Goal: Task Accomplishment & Management: Manage account settings

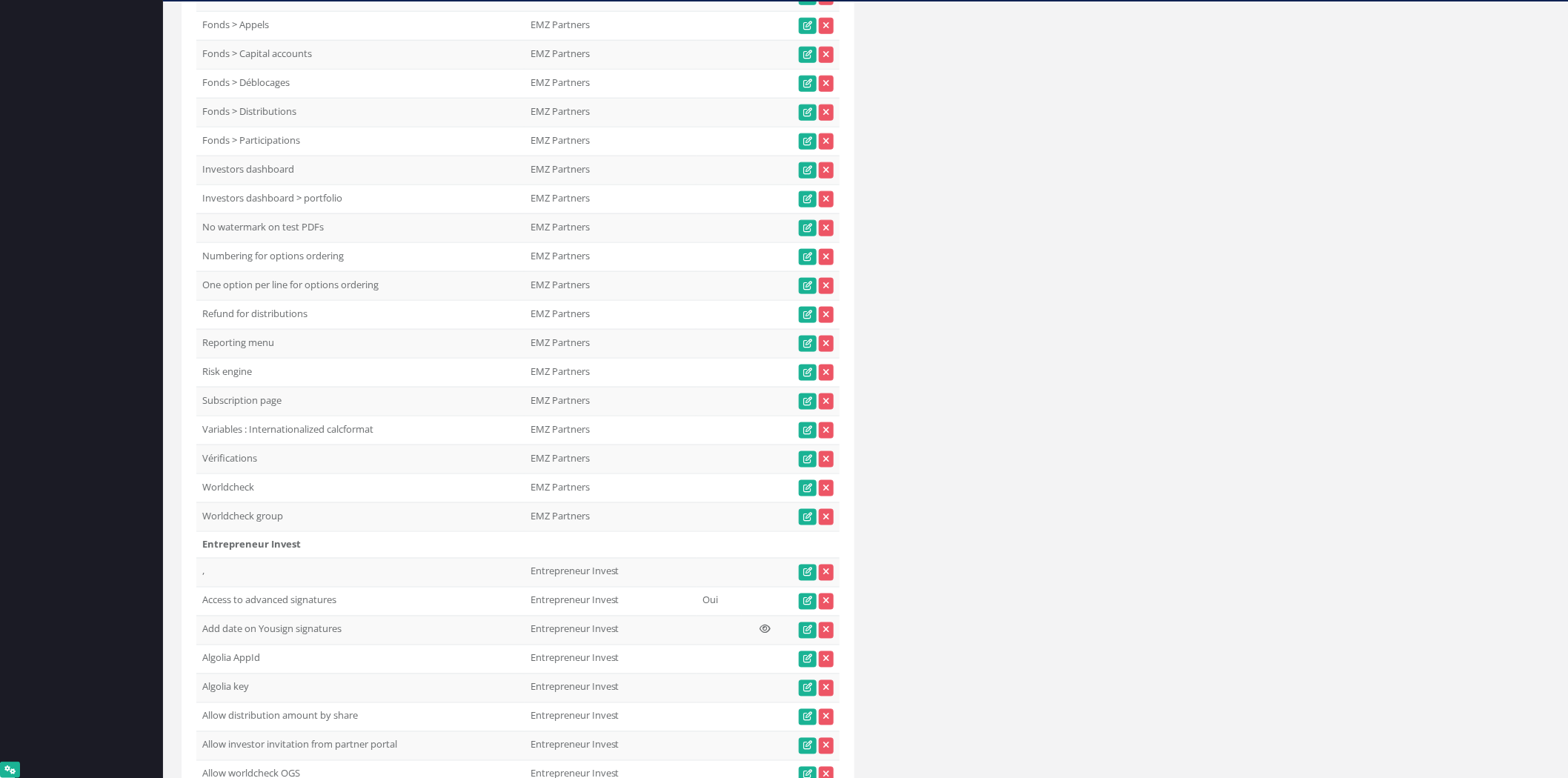
scroll to position [17283, 0]
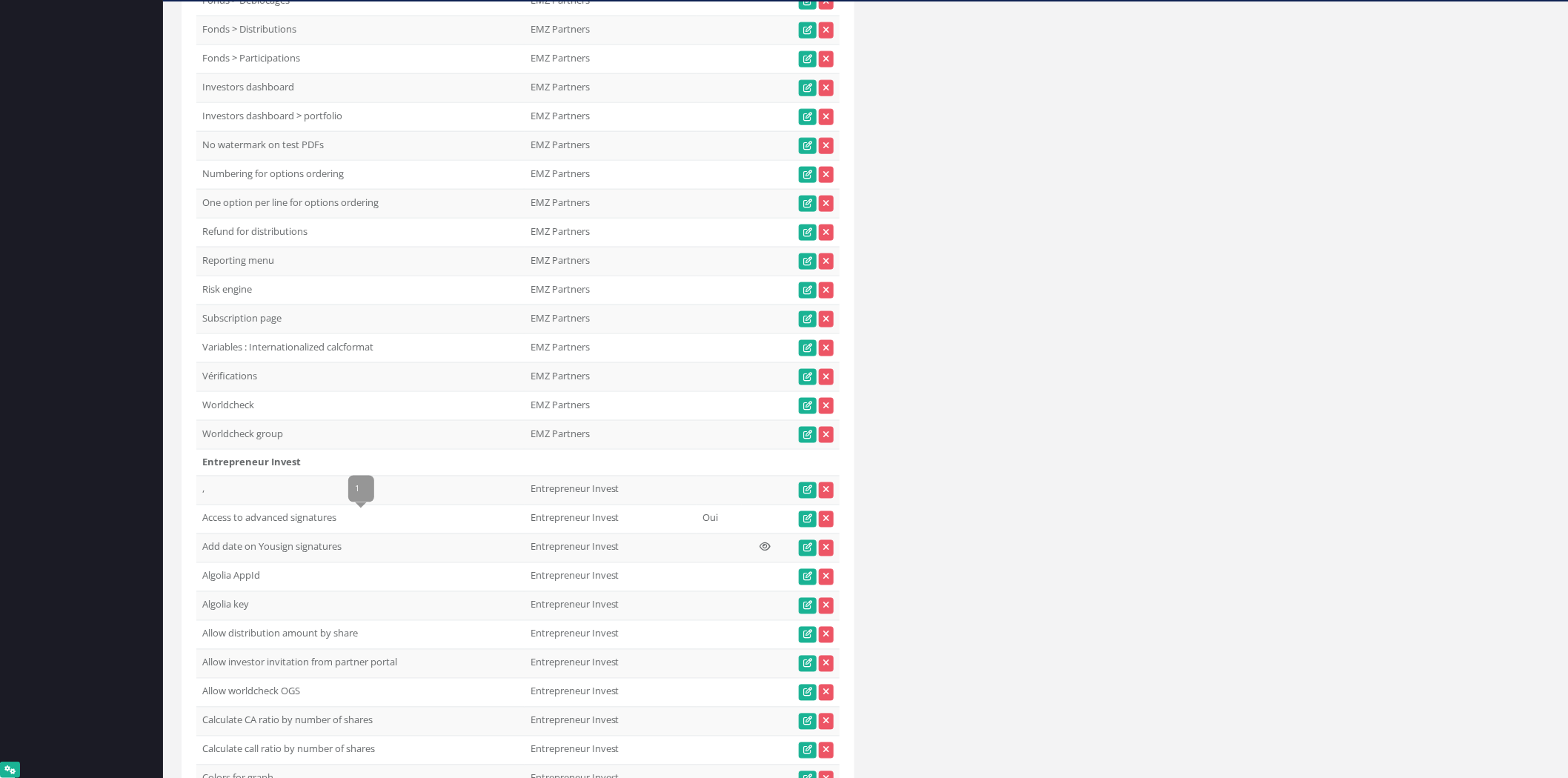
click at [337, 362] on td "Variables : Internationalized calcformat 1" at bounding box center [360, 347] width 328 height 29
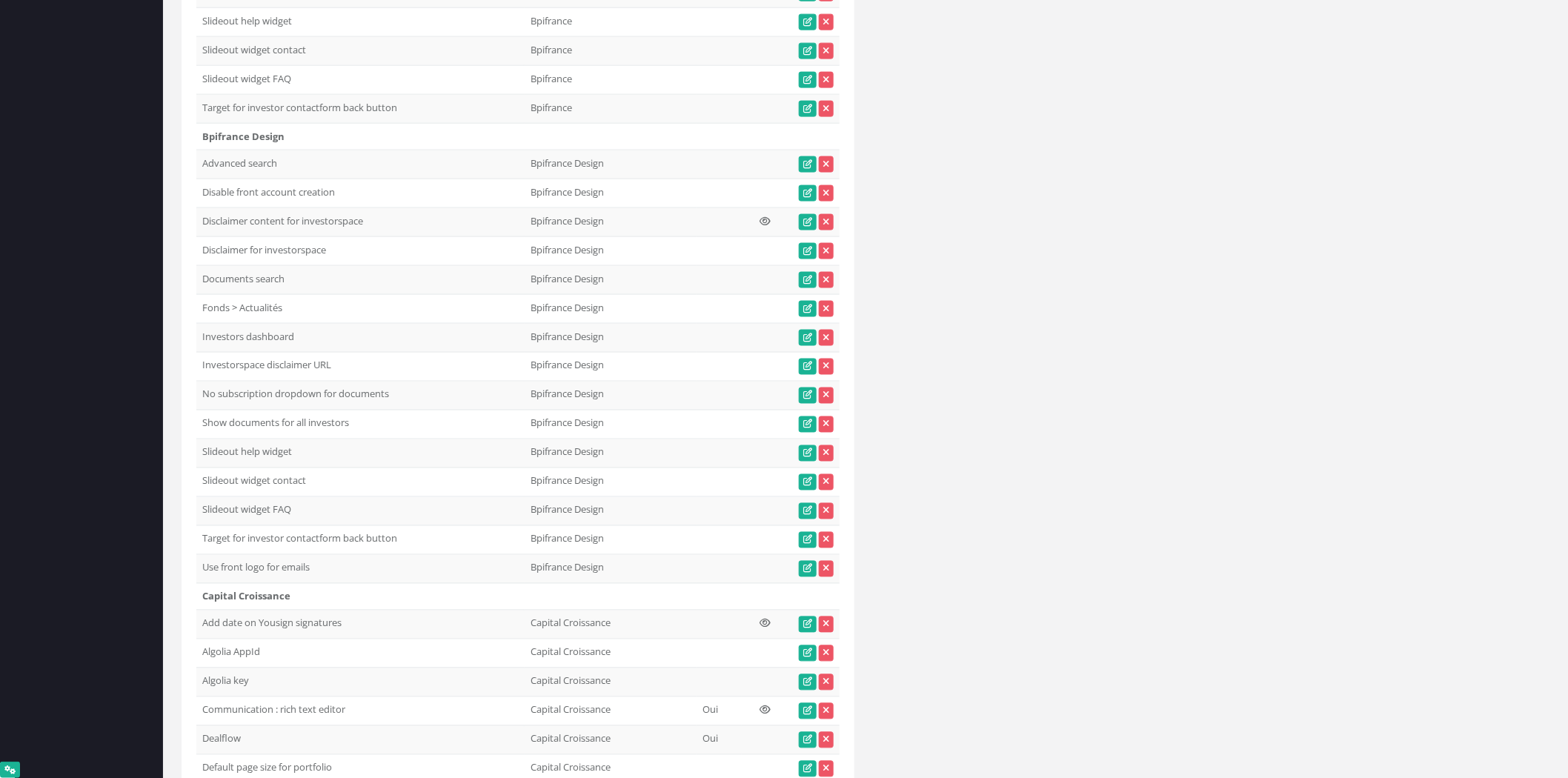
scroll to position [0, 0]
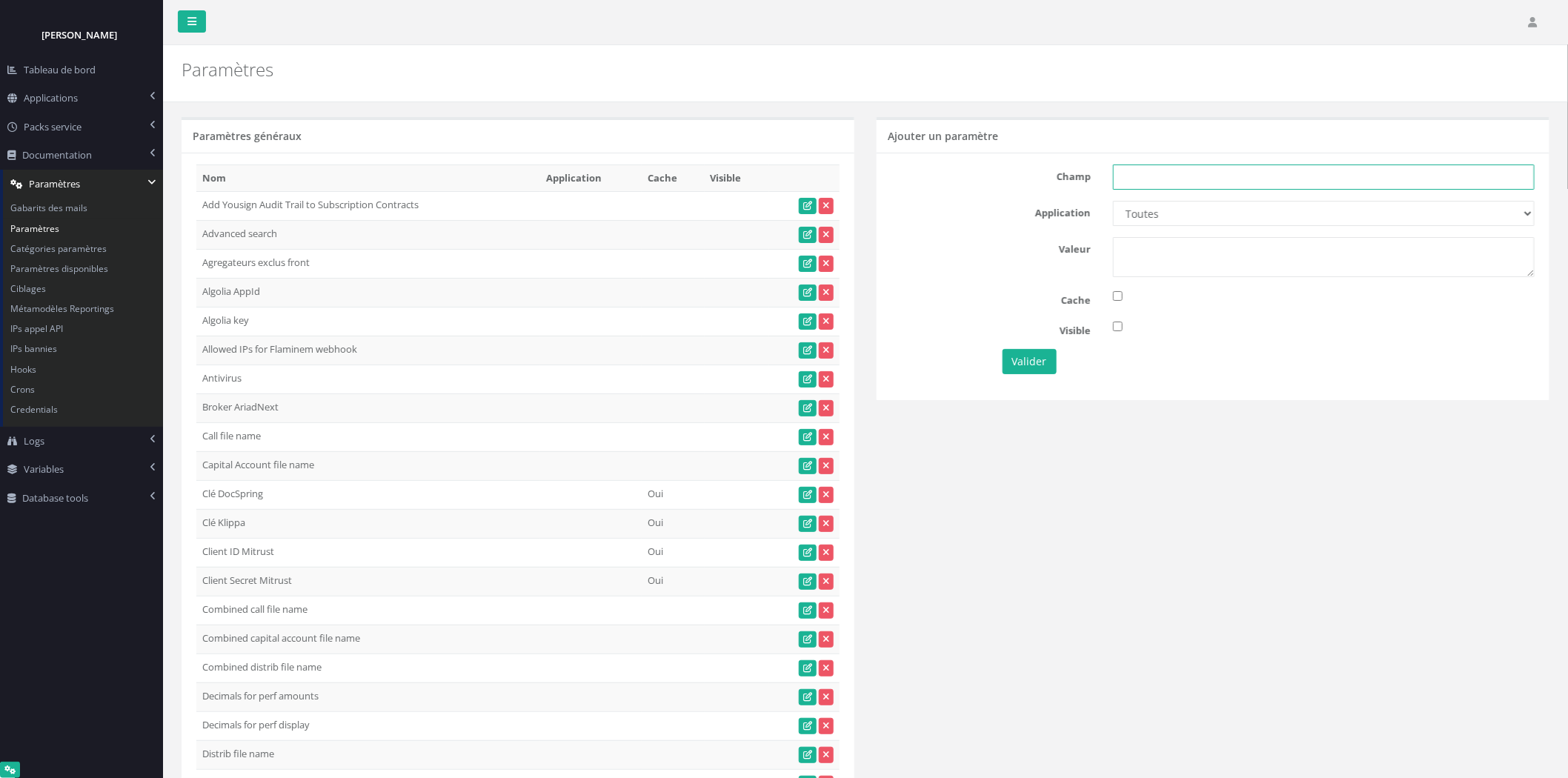
click at [1369, 176] on input "text" at bounding box center [1323, 177] width 421 height 25
paste input "Variables : Internationalized calcformat"
type input "Variables : Internationalized calcformat"
click at [1344, 215] on select "Toutes Aloe Private Equity Alpin Capital API Access to My DB API demo Astorg As…" at bounding box center [1323, 213] width 421 height 25
select select "63"
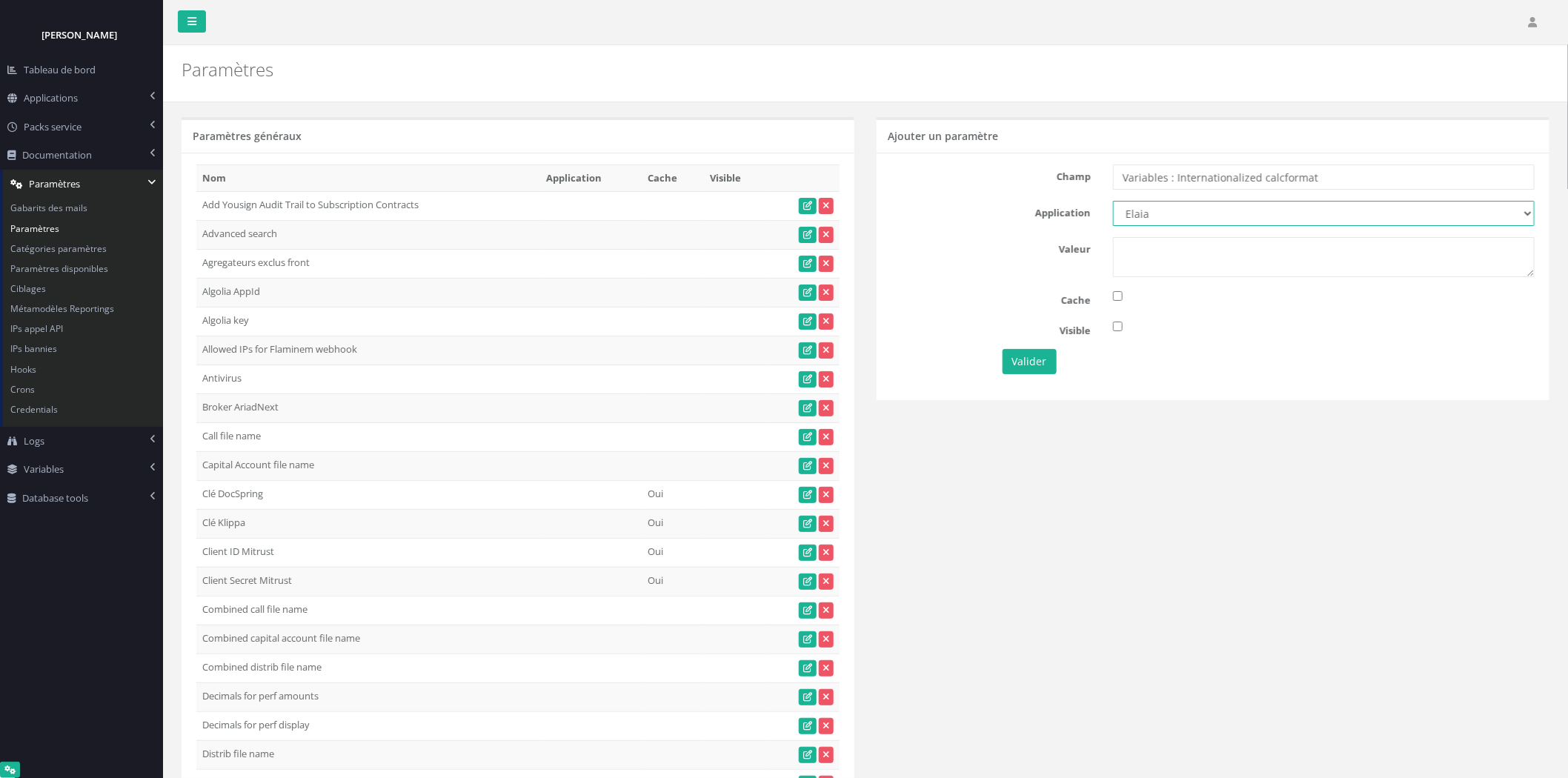
click at [1113, 201] on select "Toutes Aloe Private Equity Alpin Capital API Access to My DB API demo Astorg As…" at bounding box center [1323, 213] width 421 height 25
click at [1223, 273] on textarea at bounding box center [1323, 257] width 421 height 40
type textarea "1"
drag, startPoint x: 1357, startPoint y: 182, endPoint x: 869, endPoint y: 219, distance: 489.4
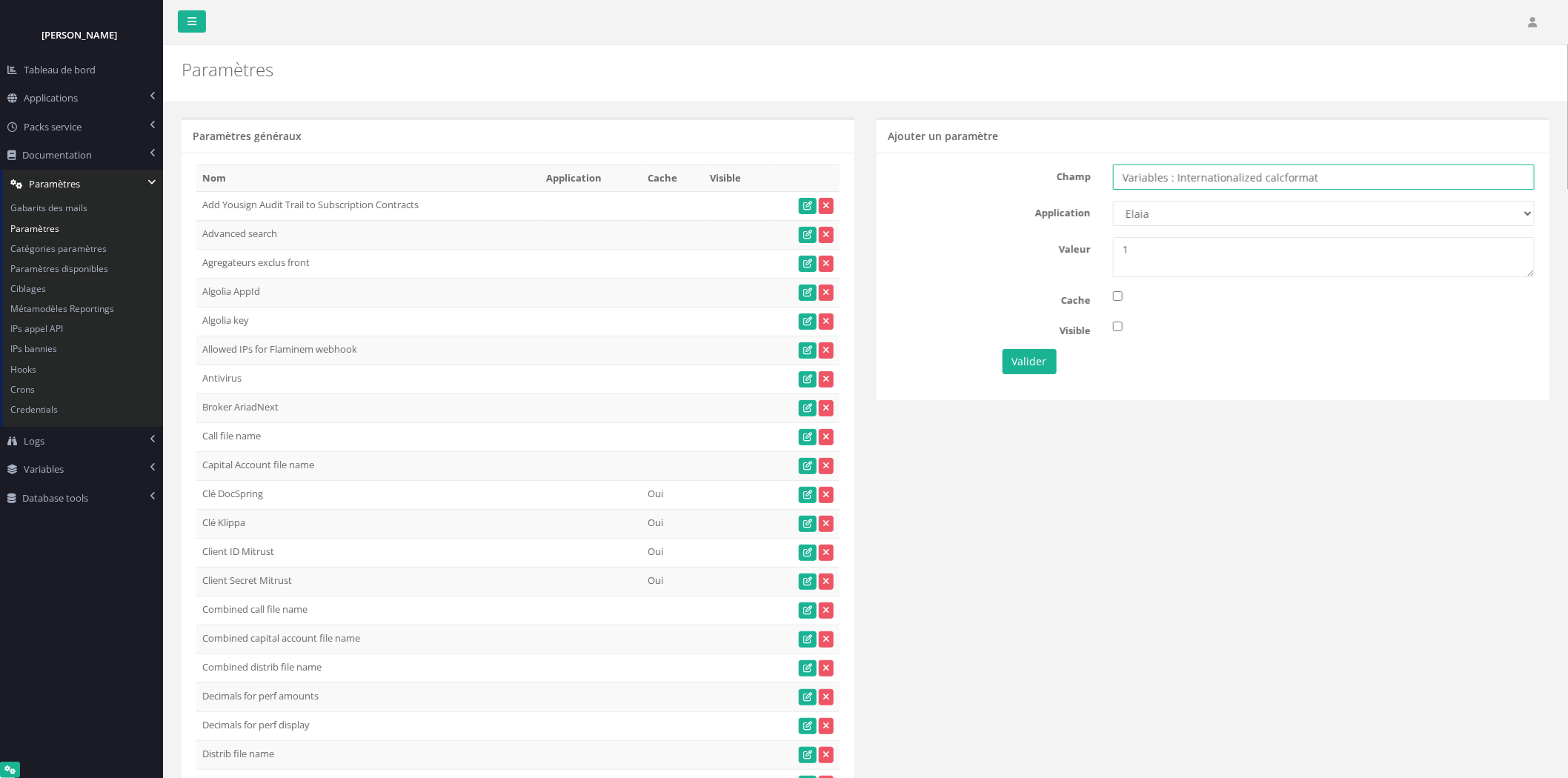
click at [869, 219] on div "Ajouter un paramètre [GEOGRAPHIC_DATA] Variables : Internationalized calcformat…" at bounding box center [1213, 267] width 695 height 301
click at [1029, 367] on button "Valider" at bounding box center [1029, 361] width 54 height 25
